Goal: Transaction & Acquisition: Obtain resource

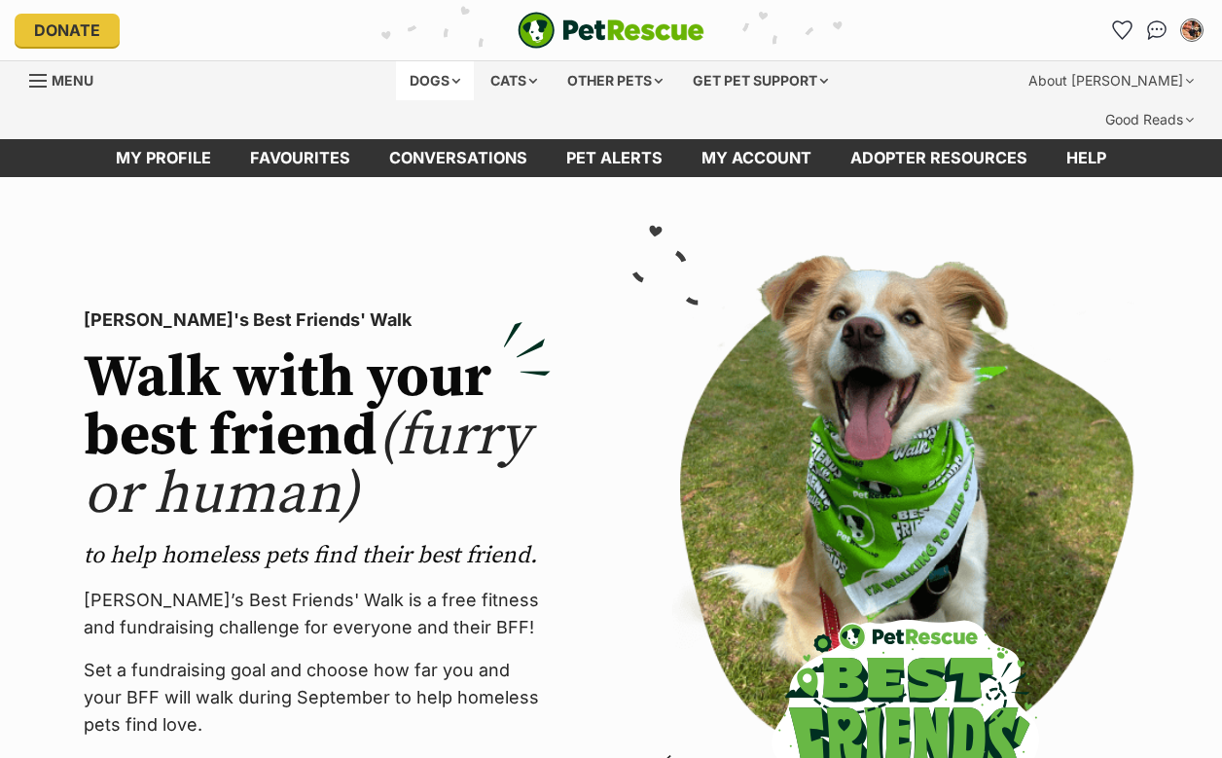
click at [399, 79] on div "Dogs" at bounding box center [435, 80] width 78 height 39
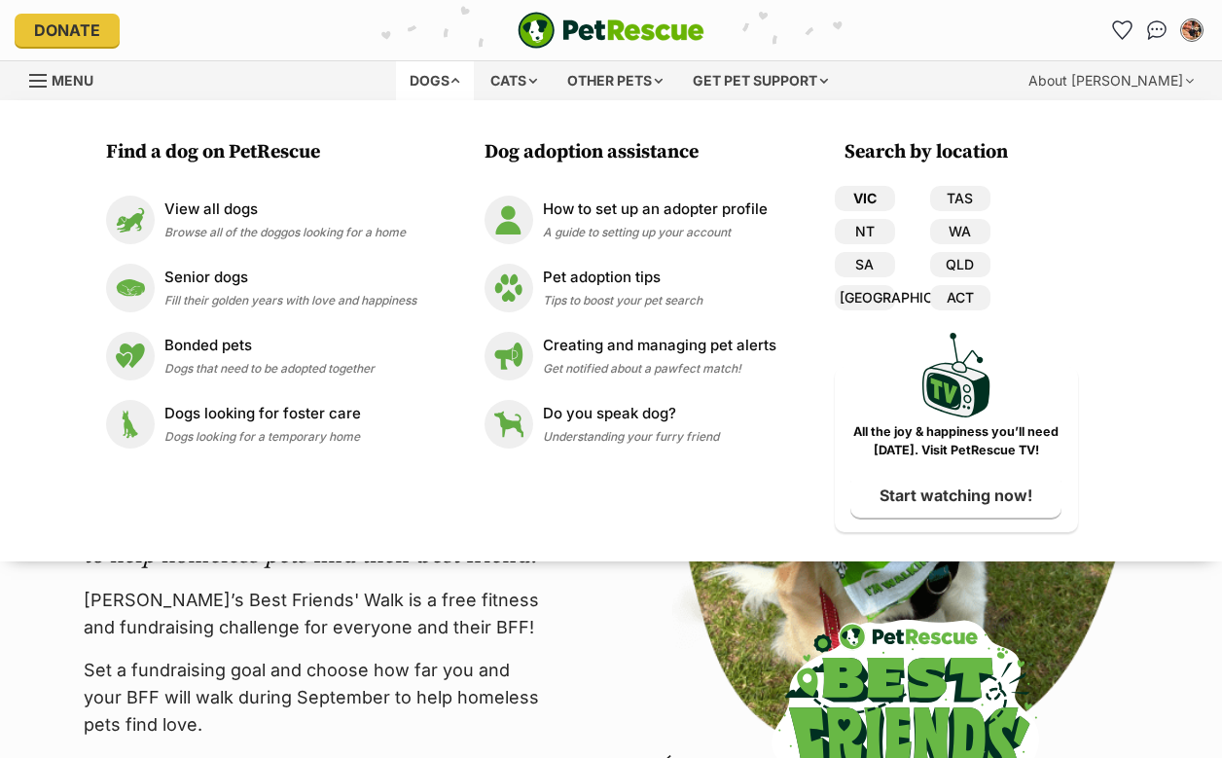
click at [868, 206] on link "VIC" at bounding box center [865, 198] width 60 height 25
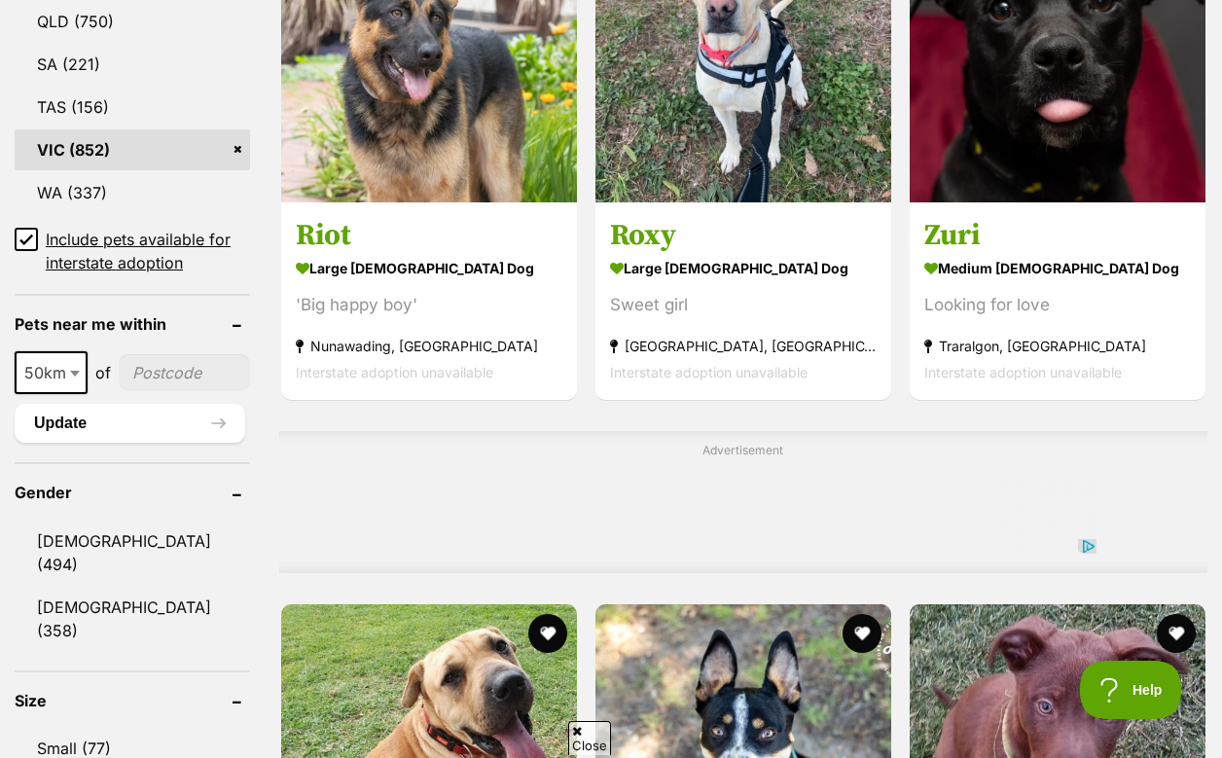
scroll to position [1669, 0]
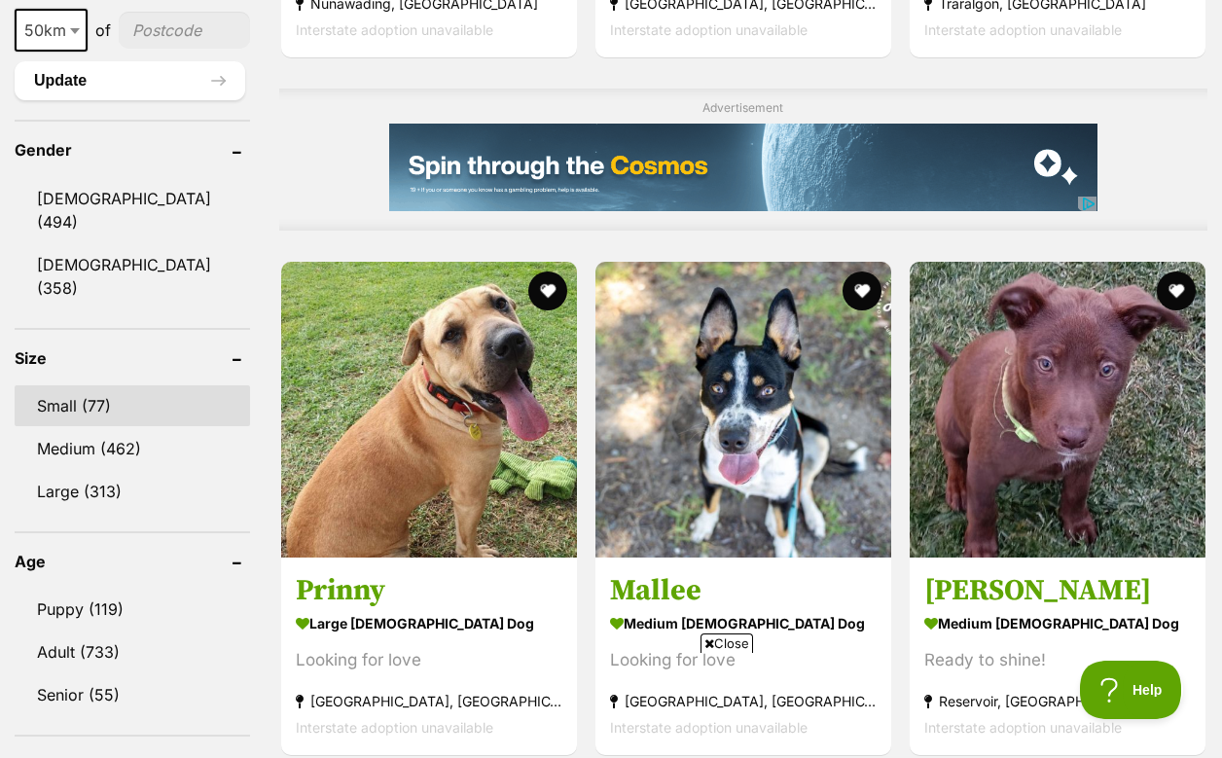
click at [55, 385] on link "Small (77)" at bounding box center [132, 405] width 235 height 41
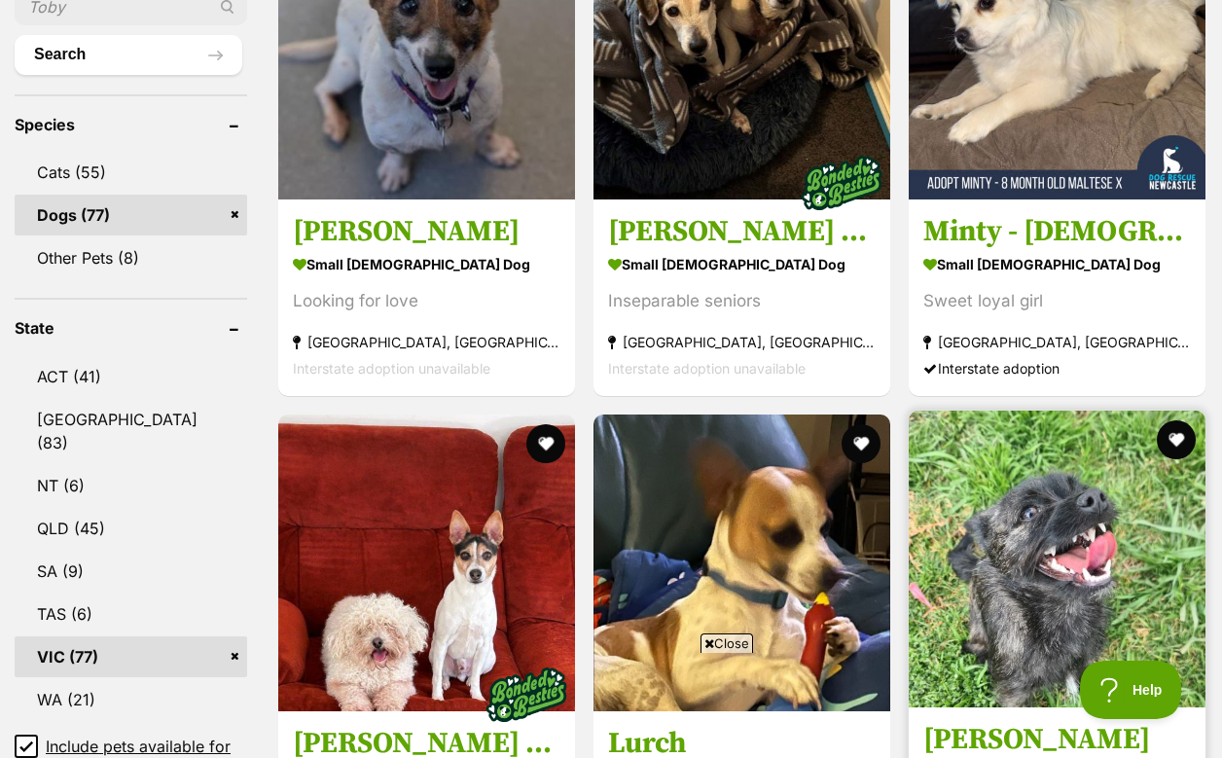
click at [909, 411] on img at bounding box center [1057, 559] width 297 height 297
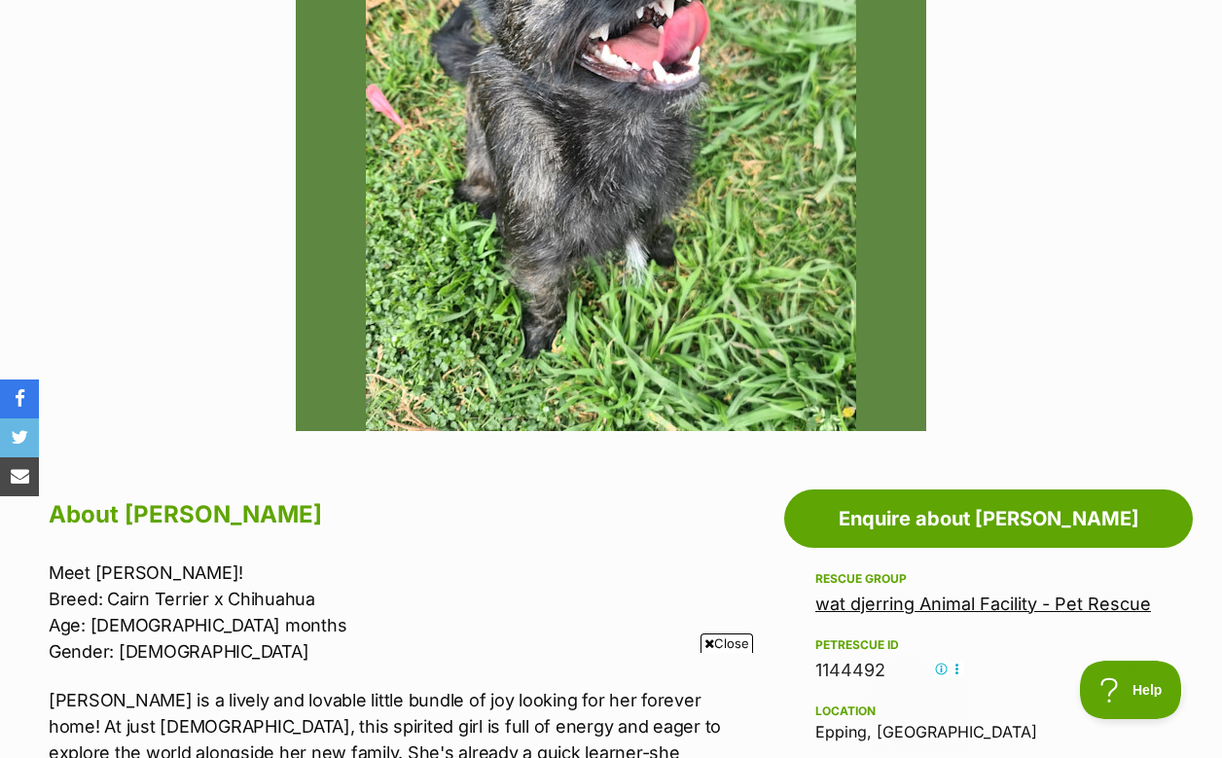
scroll to position [468, 0]
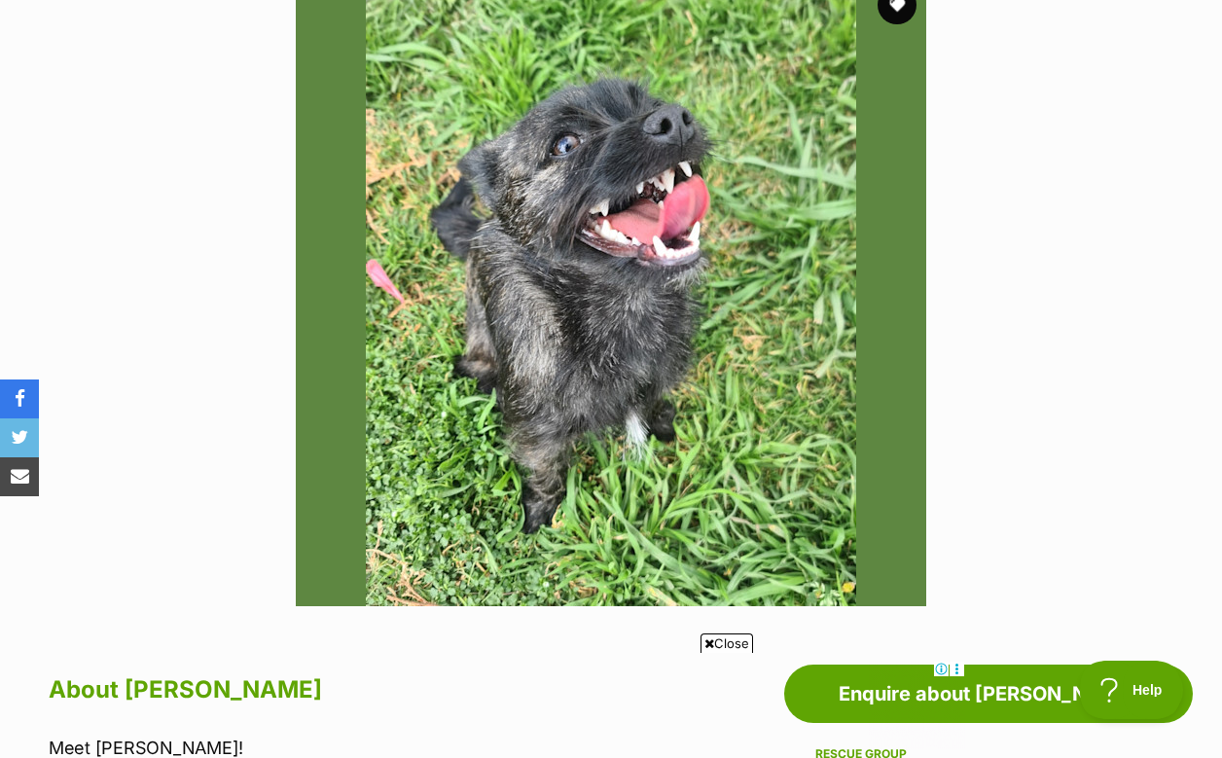
click at [633, 270] on img at bounding box center [611, 291] width 630 height 630
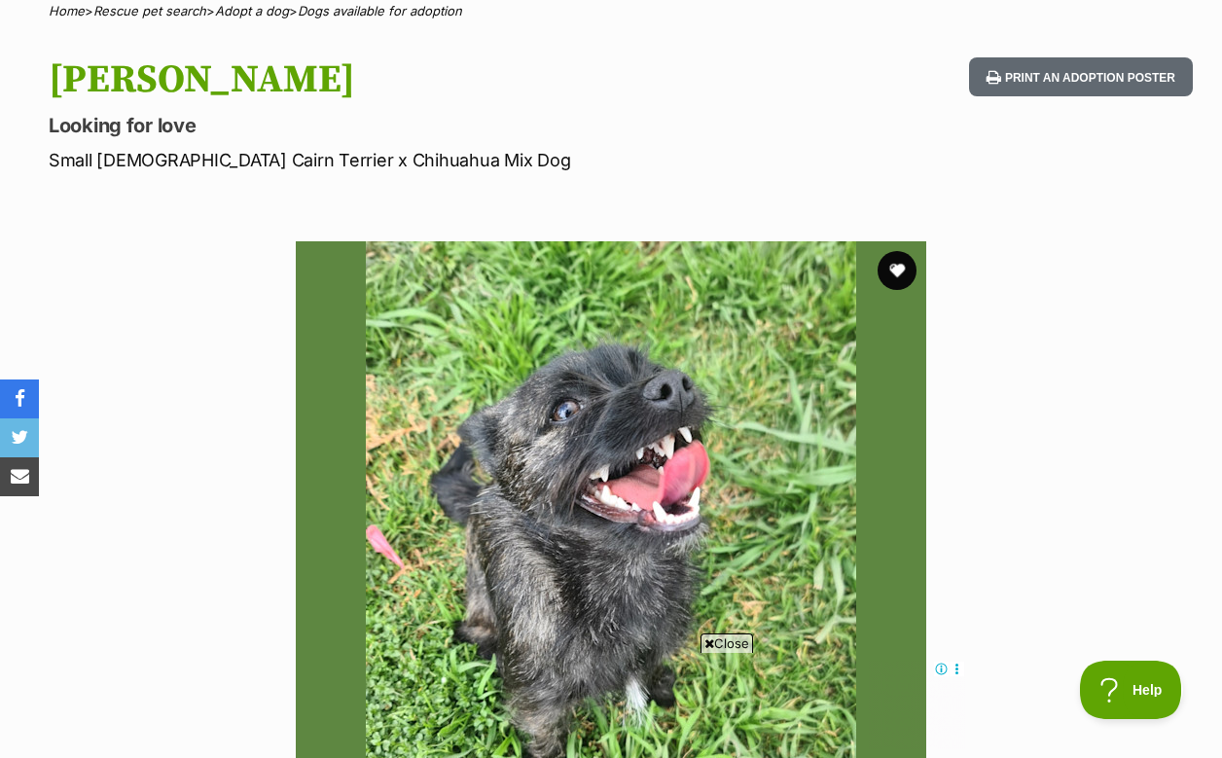
scroll to position [60, 0]
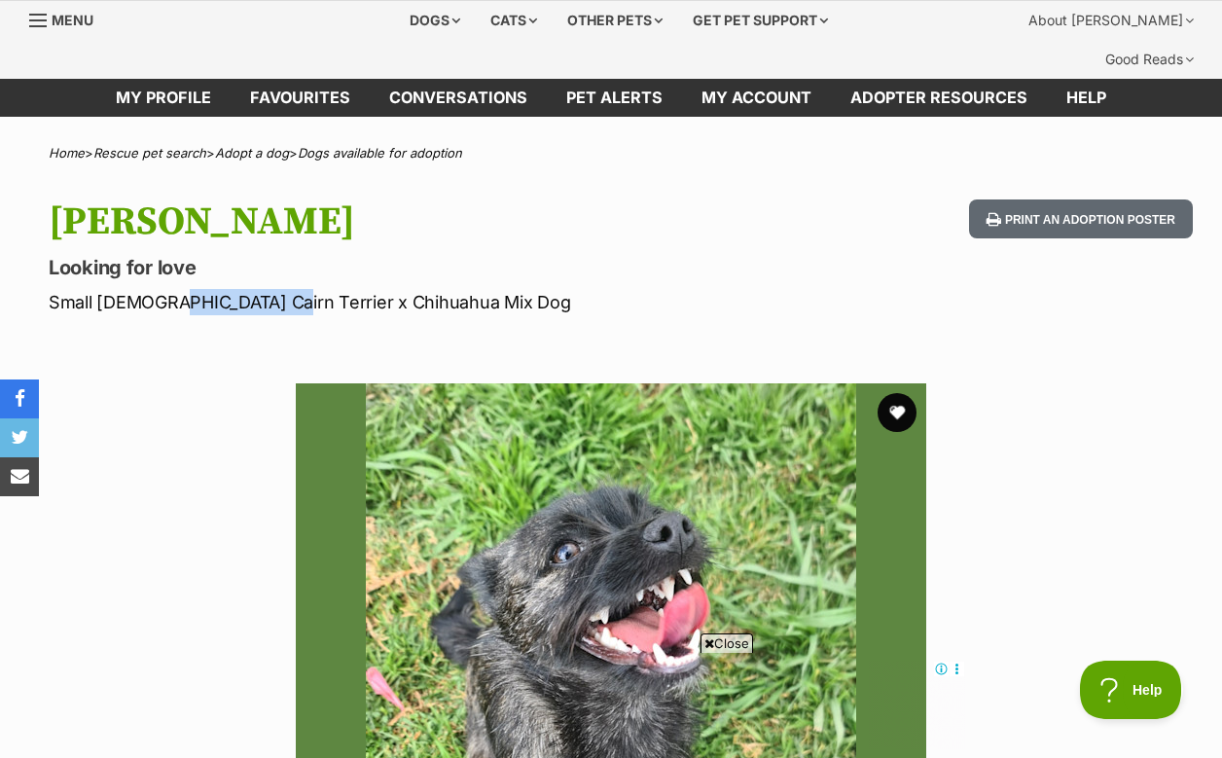
drag, startPoint x: 259, startPoint y: 262, endPoint x: 161, endPoint y: 269, distance: 98.5
click at [161, 289] on p "Small Female Cairn Terrier x Chihuahua Mix Dog" at bounding box center [398, 302] width 699 height 26
copy p "Cairn Terrier"
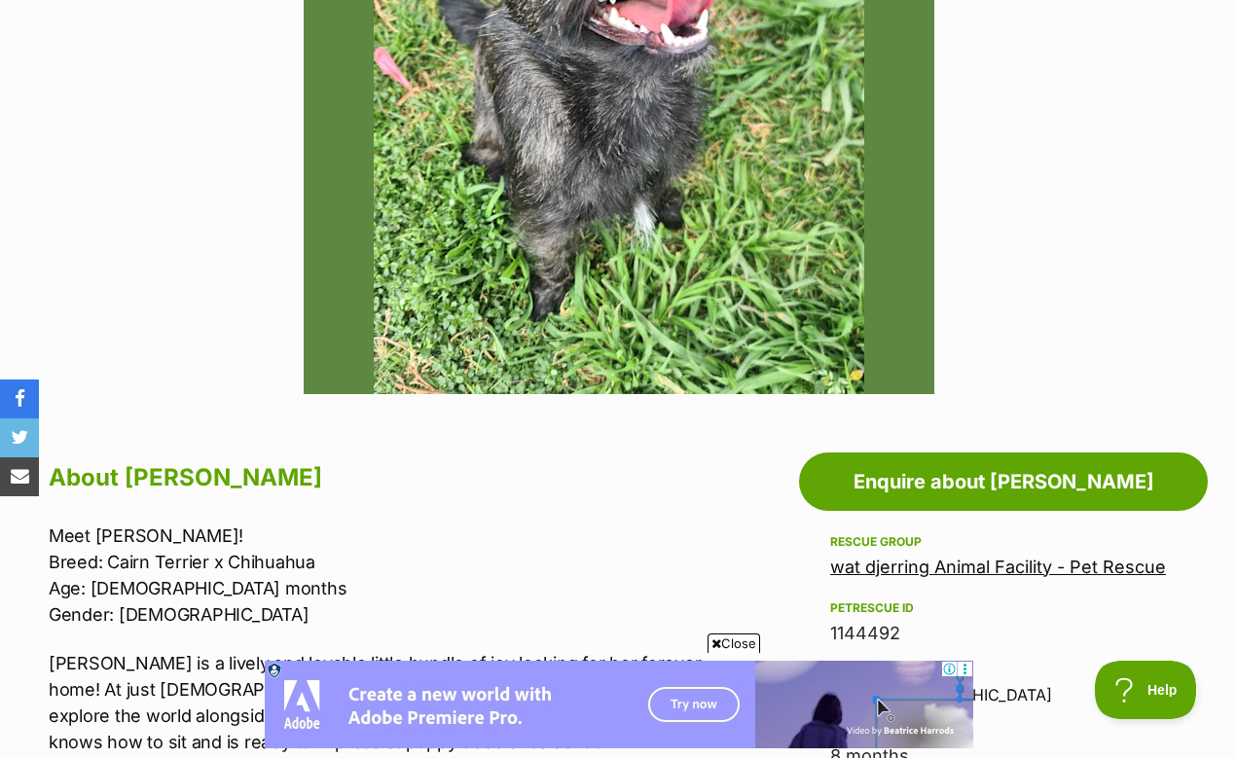
scroll to position [0, 0]
click at [895, 557] on link "wat djerring Animal Facility - Pet Rescue" at bounding box center [998, 567] width 336 height 20
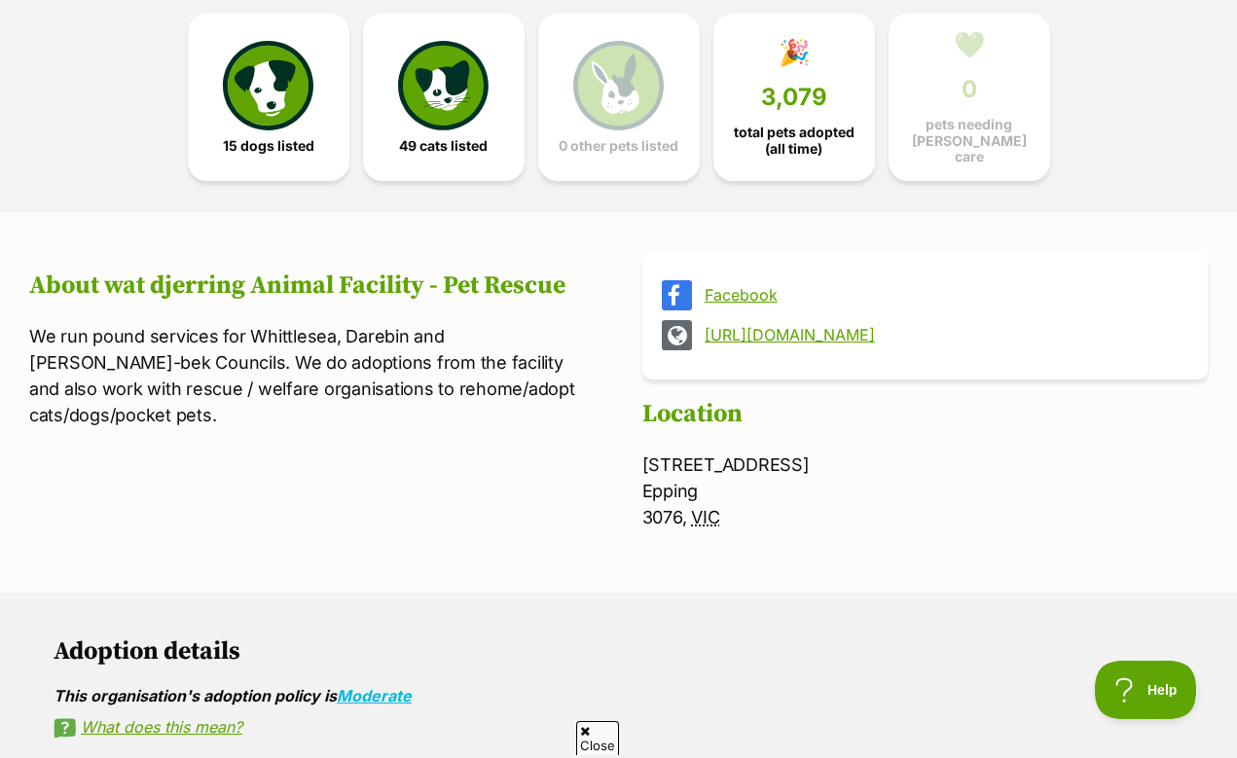
scroll to position [574, 0]
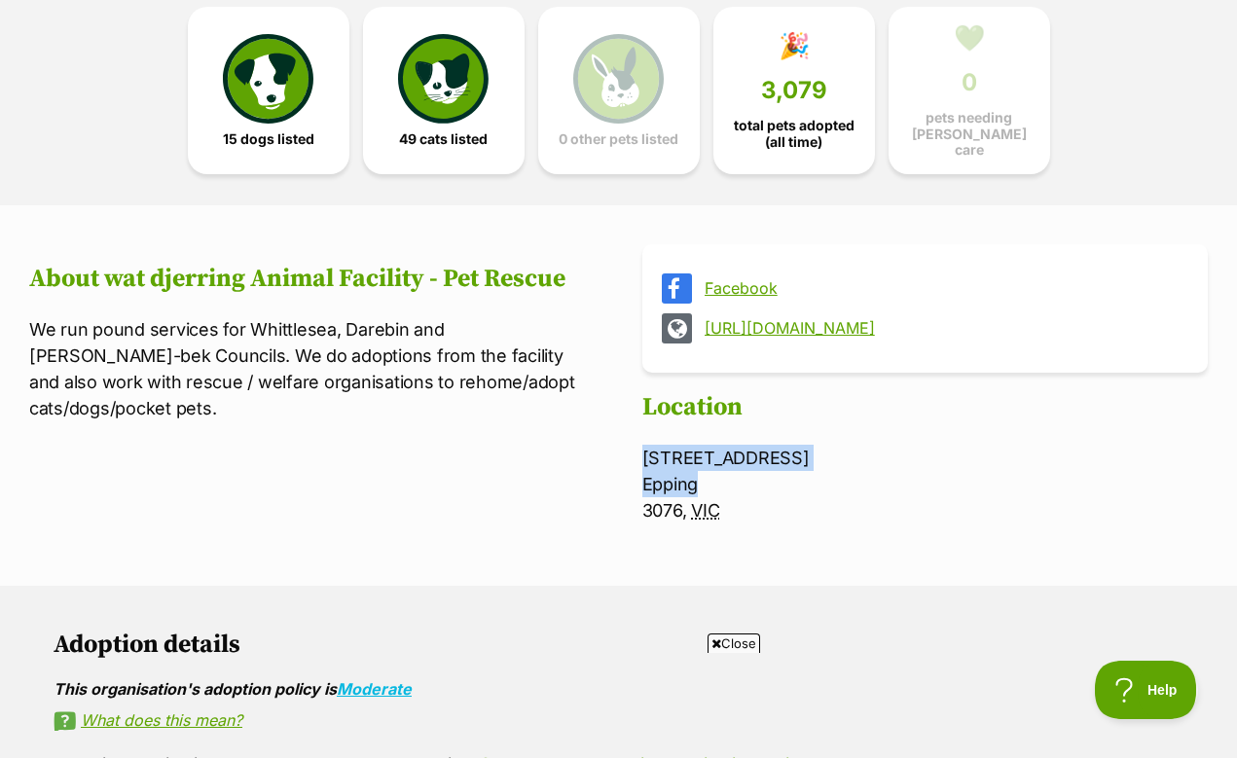
drag, startPoint x: 700, startPoint y: 435, endPoint x: 637, endPoint y: 411, distance: 66.9
click at [637, 411] on section "Facebook https://www.whittlesea.vic.gov.au/animalfacility About wat djerring An…" at bounding box center [618, 395] width 1178 height 303
copy p "20 Companion Place Epping"
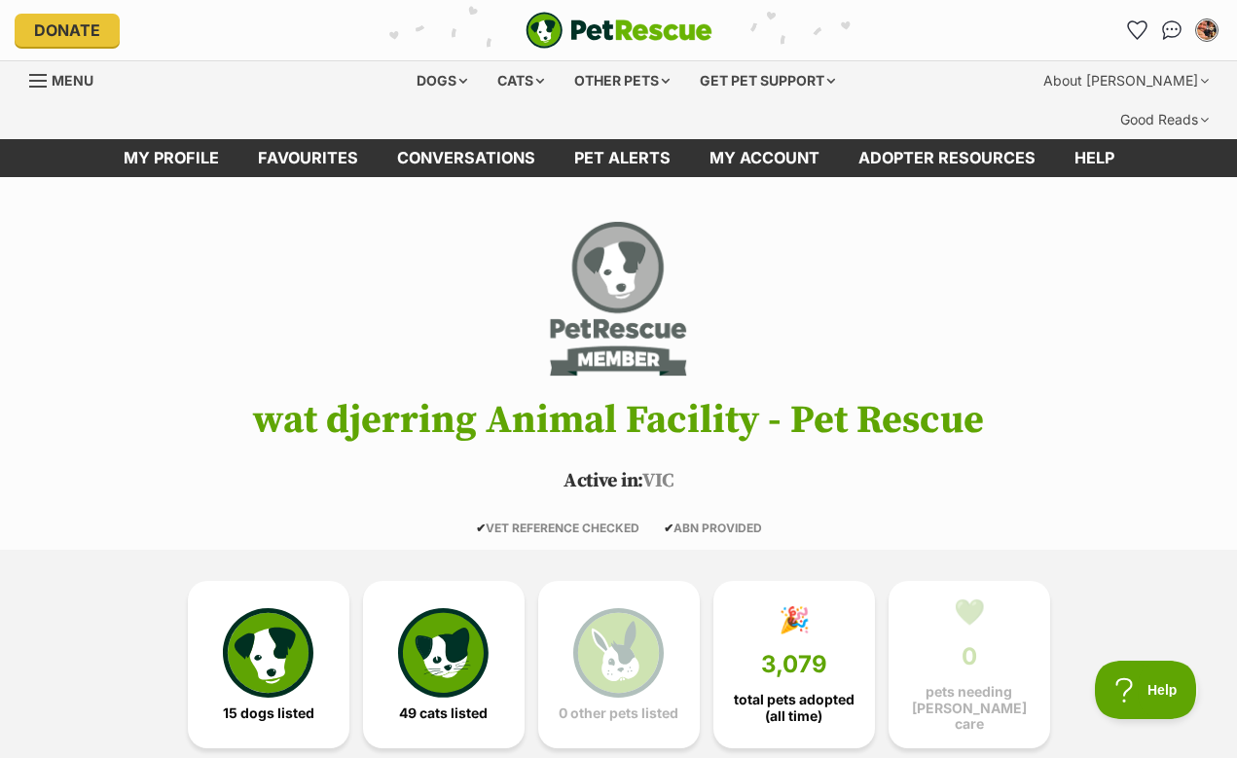
scroll to position [0, 0]
click at [290, 702] on span "15 dogs listed" at bounding box center [268, 710] width 91 height 16
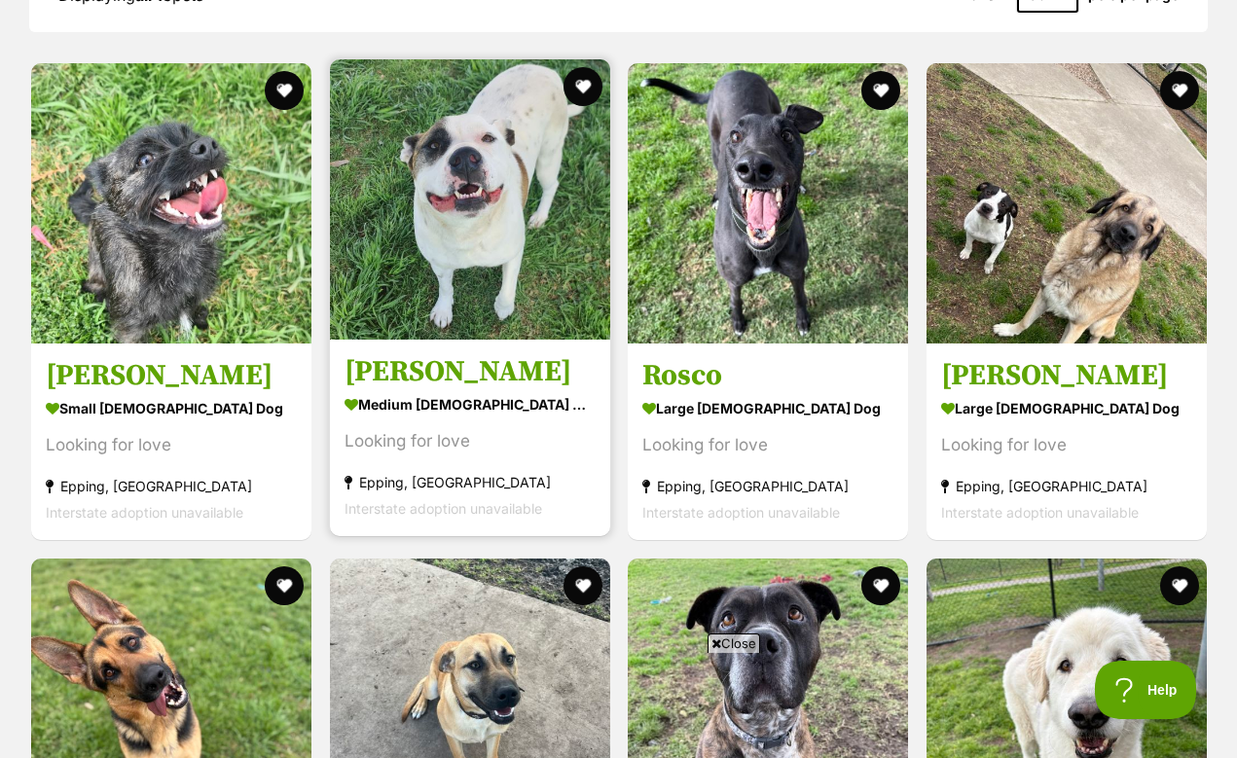
scroll to position [1965, 0]
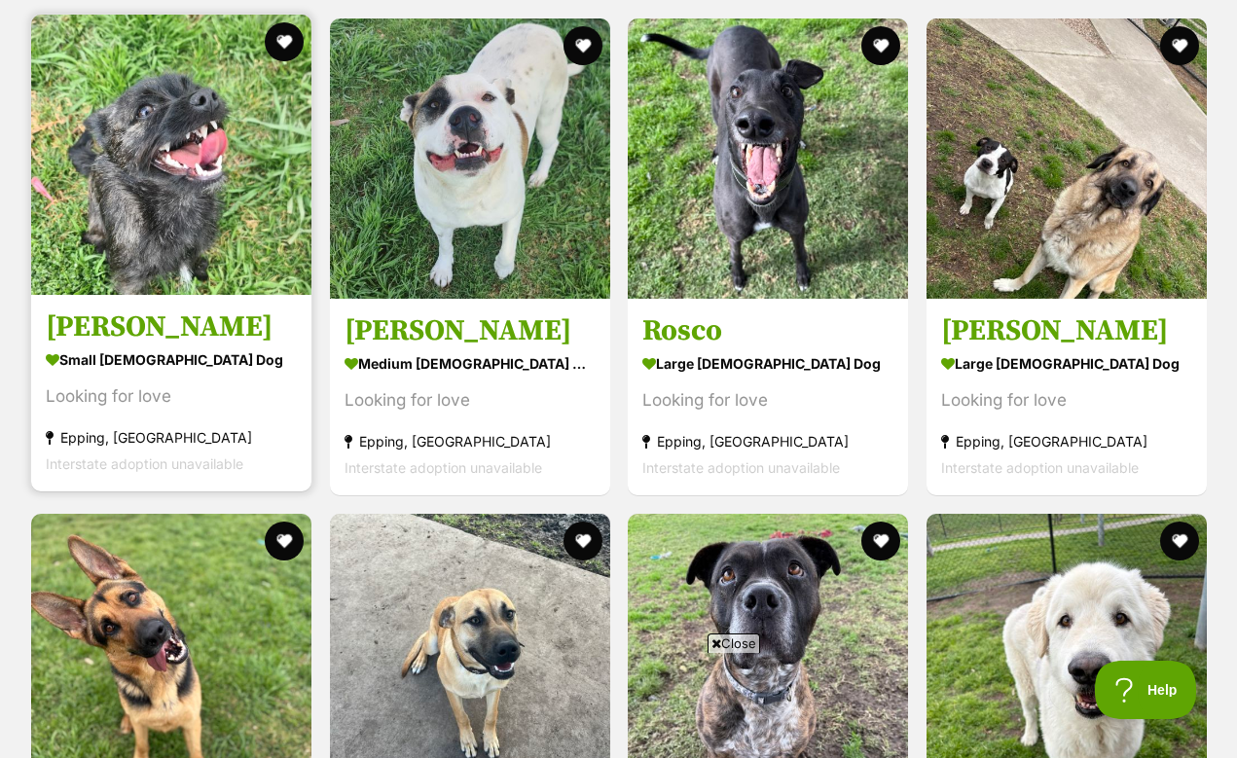
click at [201, 227] on img at bounding box center [171, 155] width 280 height 280
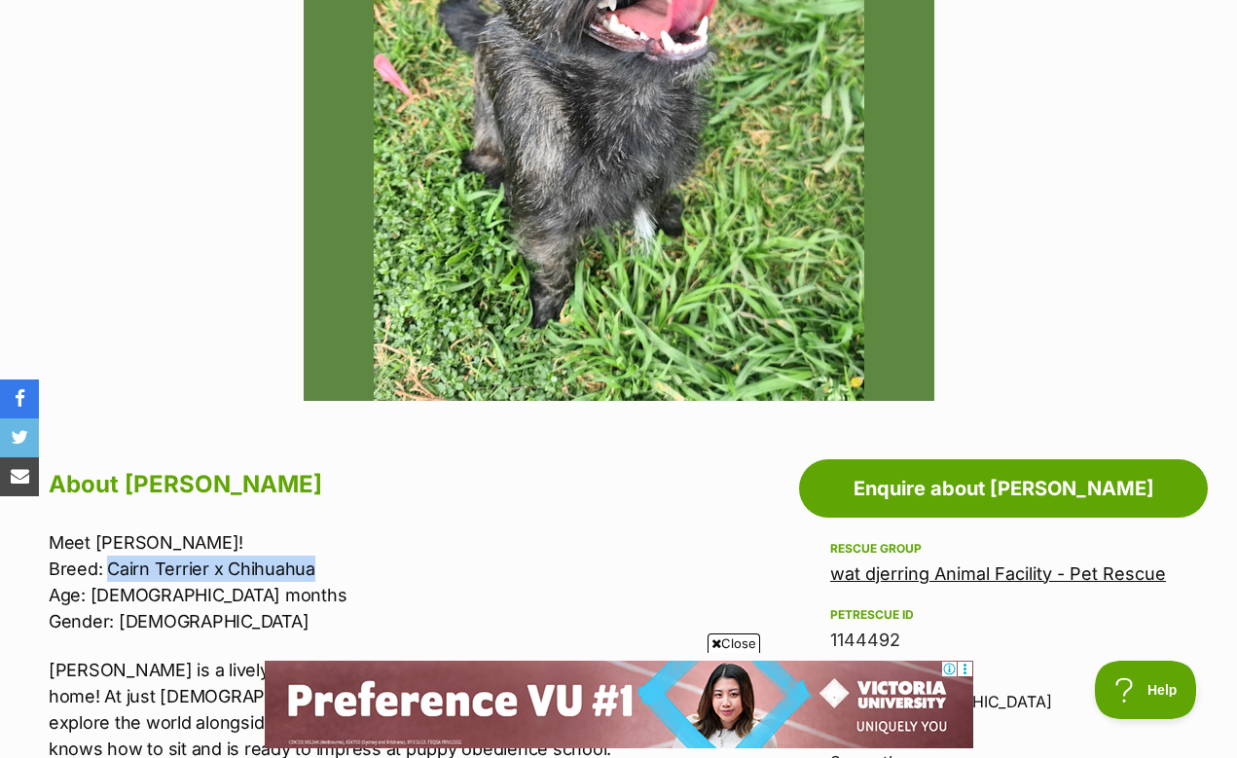
drag, startPoint x: 108, startPoint y: 530, endPoint x: 312, endPoint y: 535, distance: 204.4
click at [312, 535] on p "Meet Saoirse! Breed: Cairn Terrier x Chihuahua Age: 8 months Gender: Female" at bounding box center [393, 581] width 688 height 105
copy p "Cairn Terrier x Chihuahua"
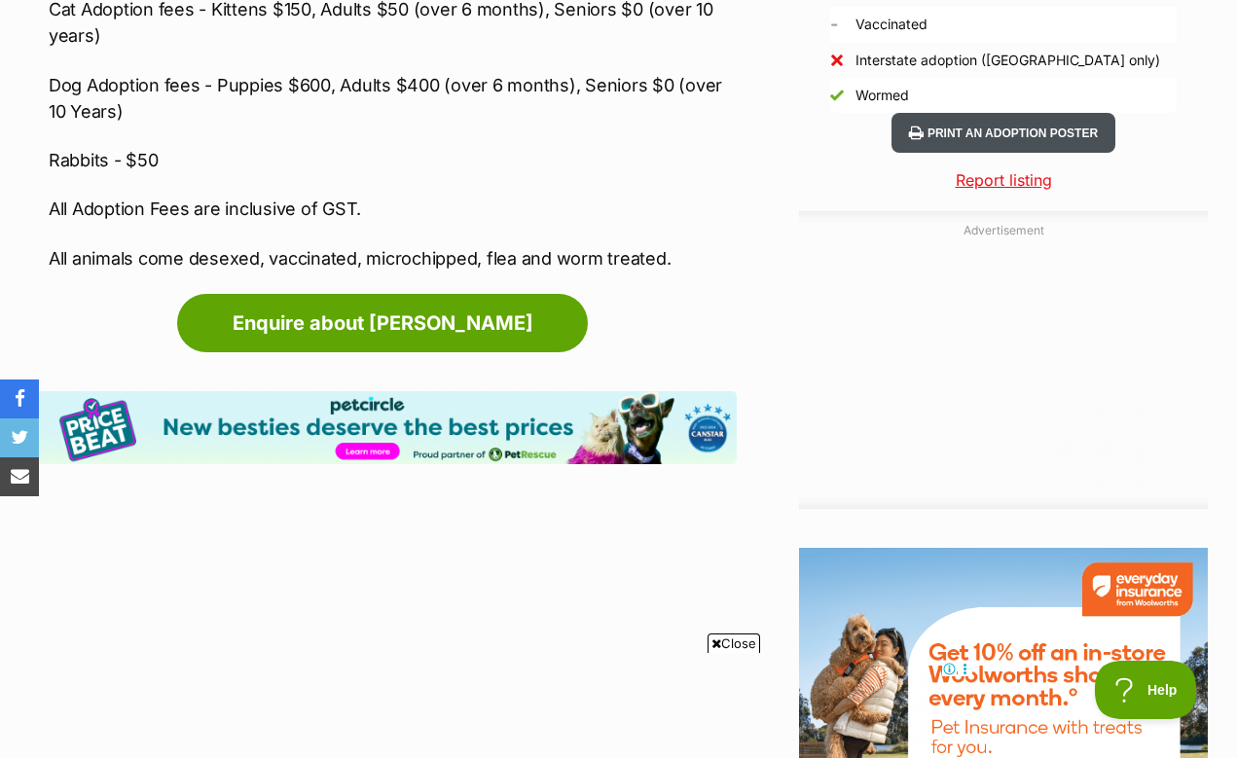
click at [989, 113] on button "Print an adoption poster" at bounding box center [1003, 133] width 224 height 40
